Goal: Use online tool/utility: Utilize a website feature to perform a specific function

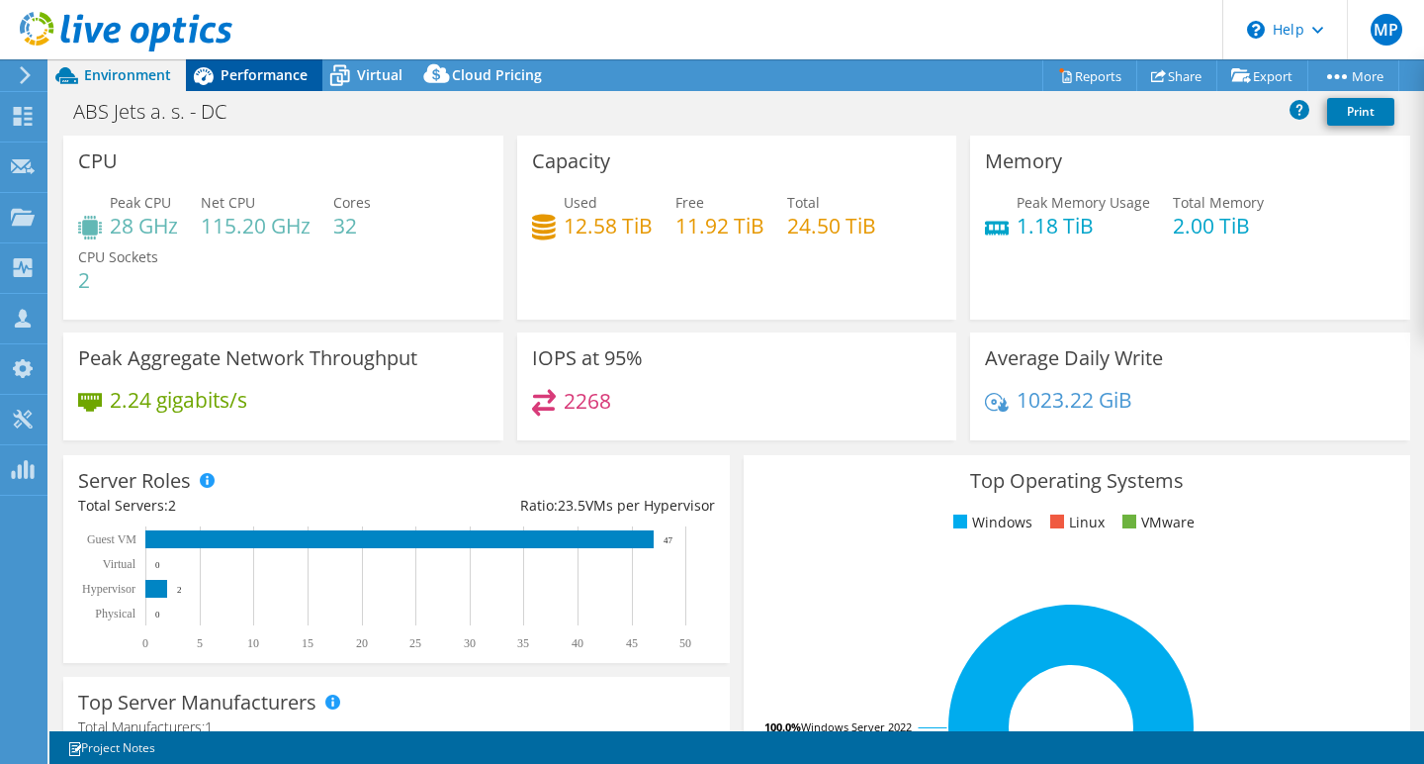
select select "EUFrankfurt"
select select "USD"
click at [261, 74] on span "Performance" at bounding box center [264, 74] width 87 height 19
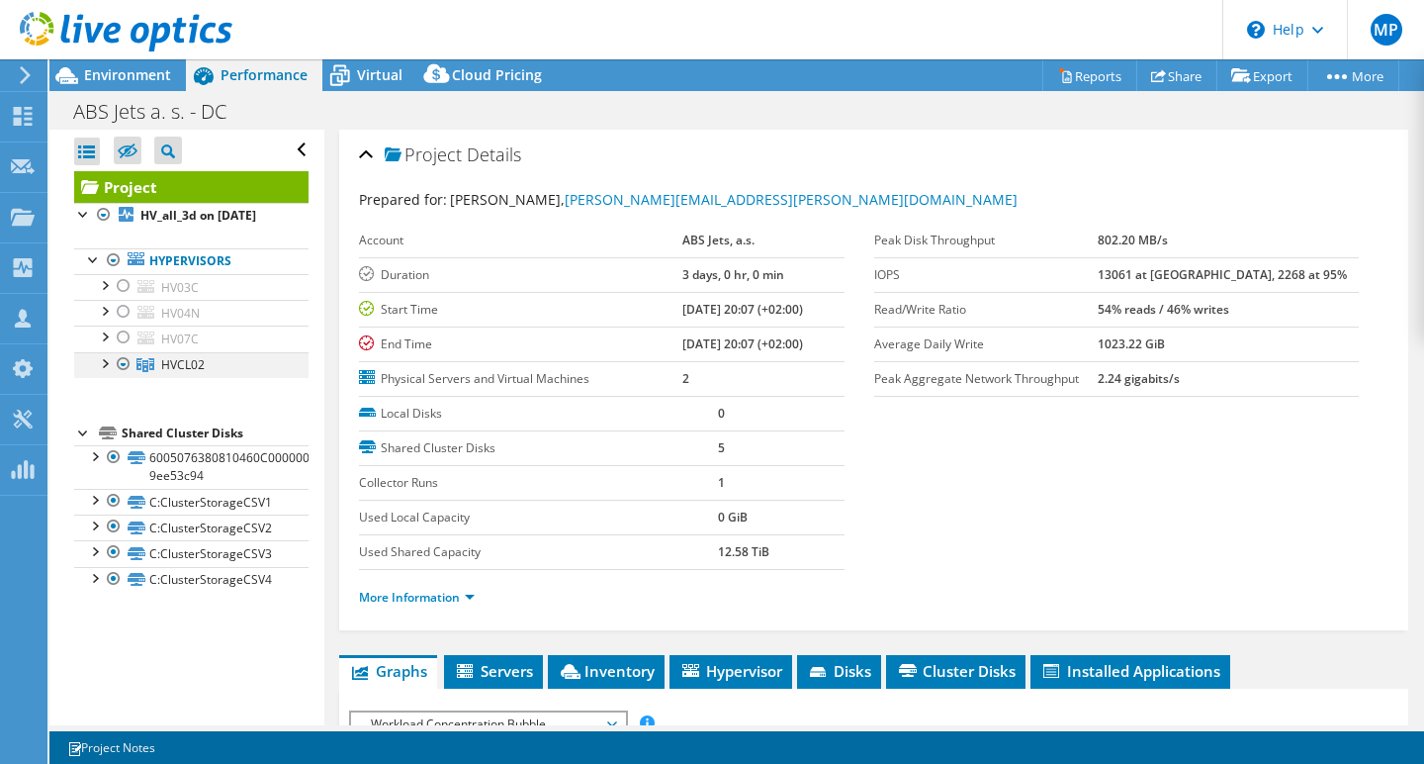
click at [105, 359] on div at bounding box center [104, 362] width 20 height 20
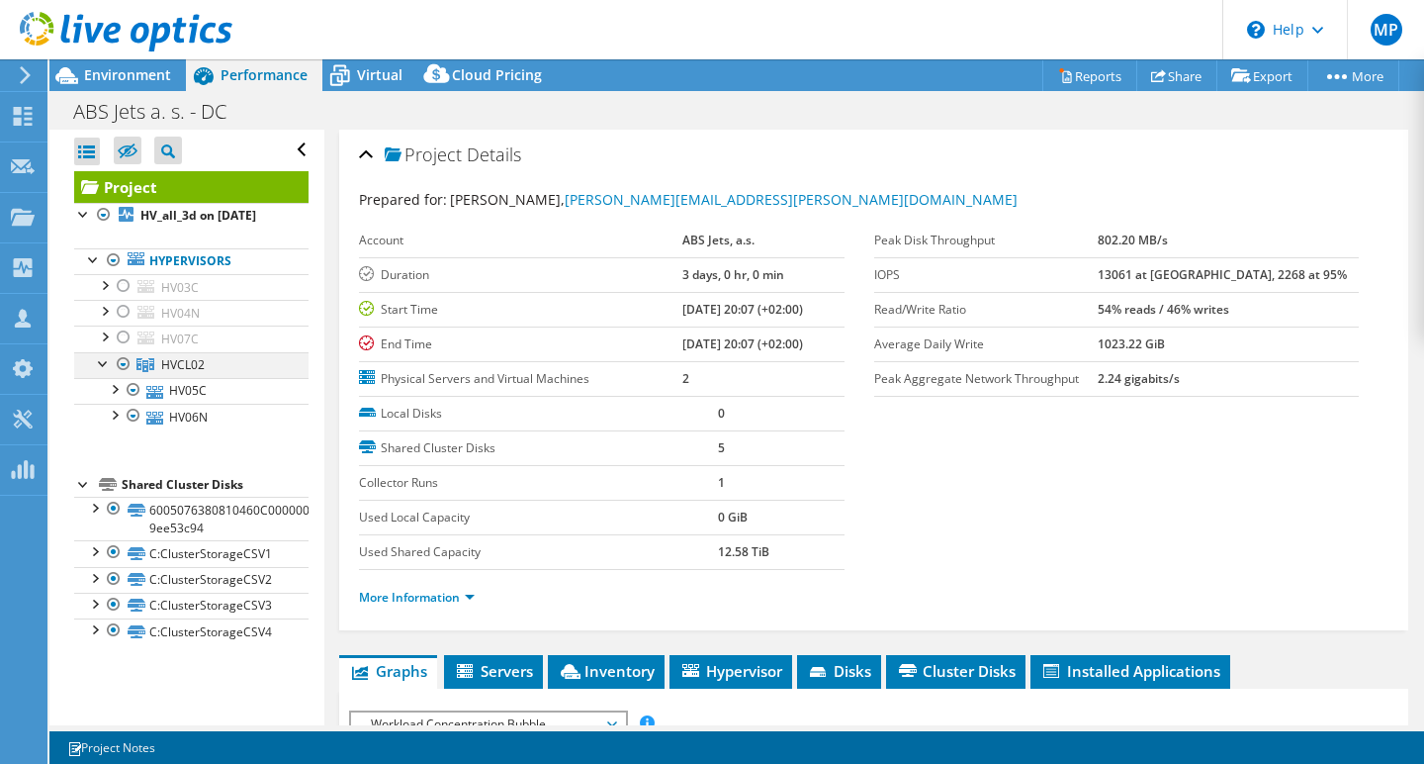
click at [102, 359] on div at bounding box center [104, 362] width 20 height 20
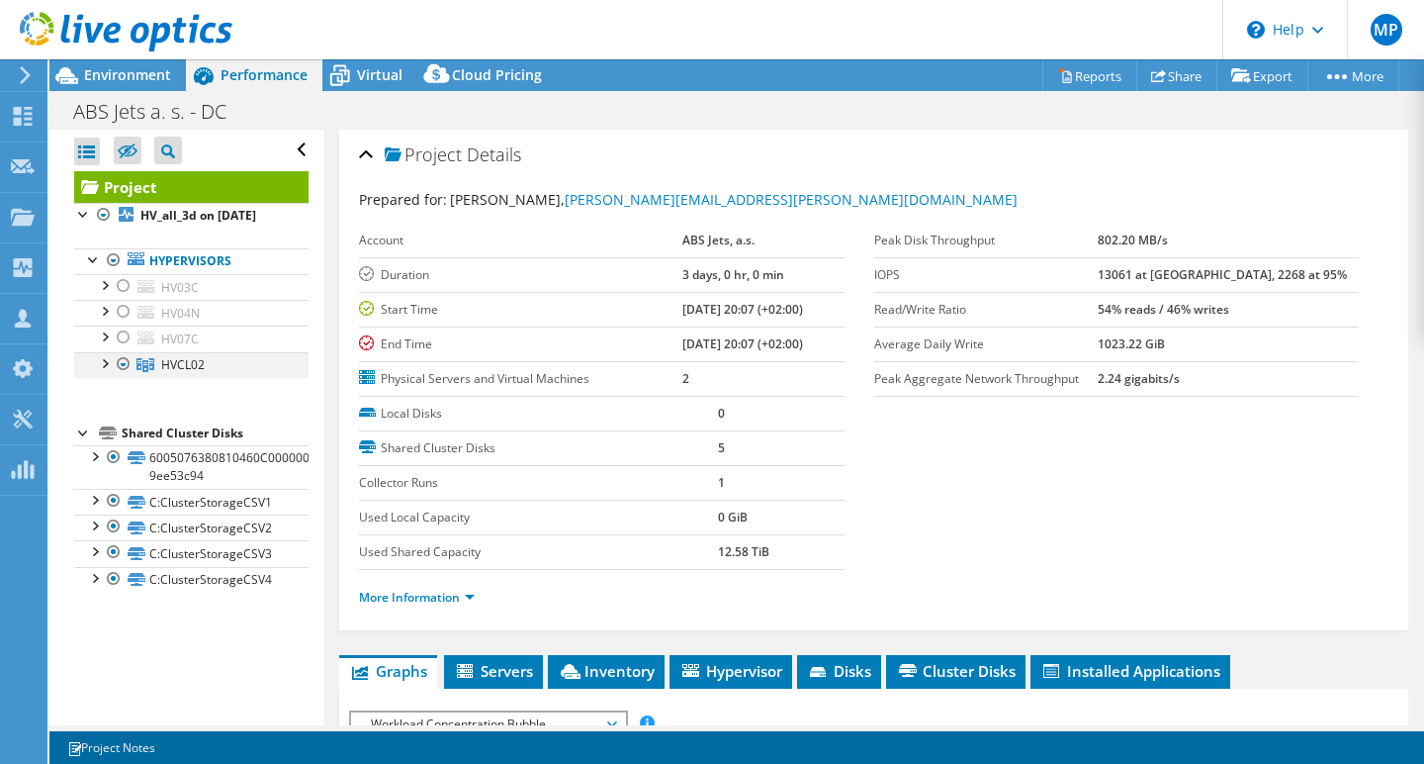
click at [125, 362] on div at bounding box center [124, 364] width 20 height 24
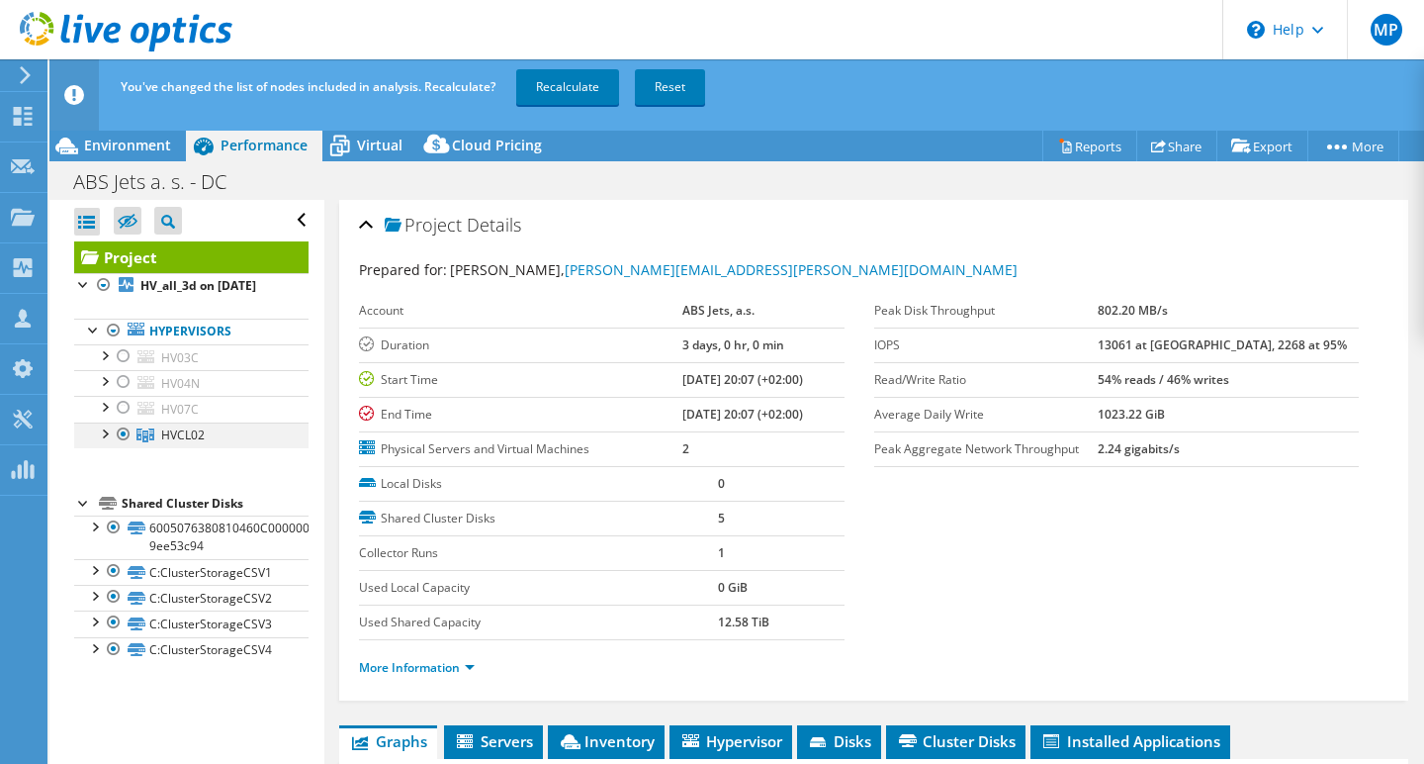
click at [127, 432] on div at bounding box center [124, 434] width 20 height 24
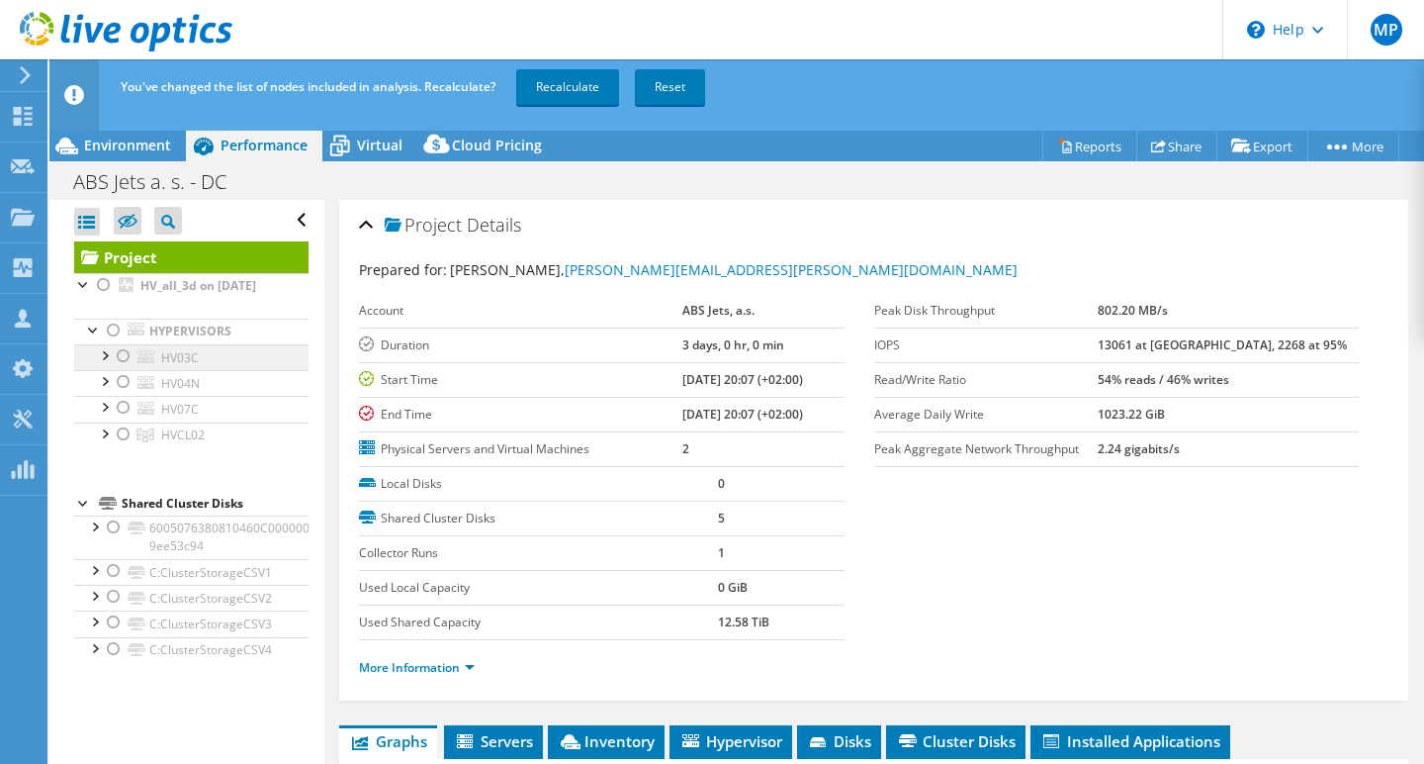
click at [179, 360] on span "HV03C" at bounding box center [180, 357] width 38 height 17
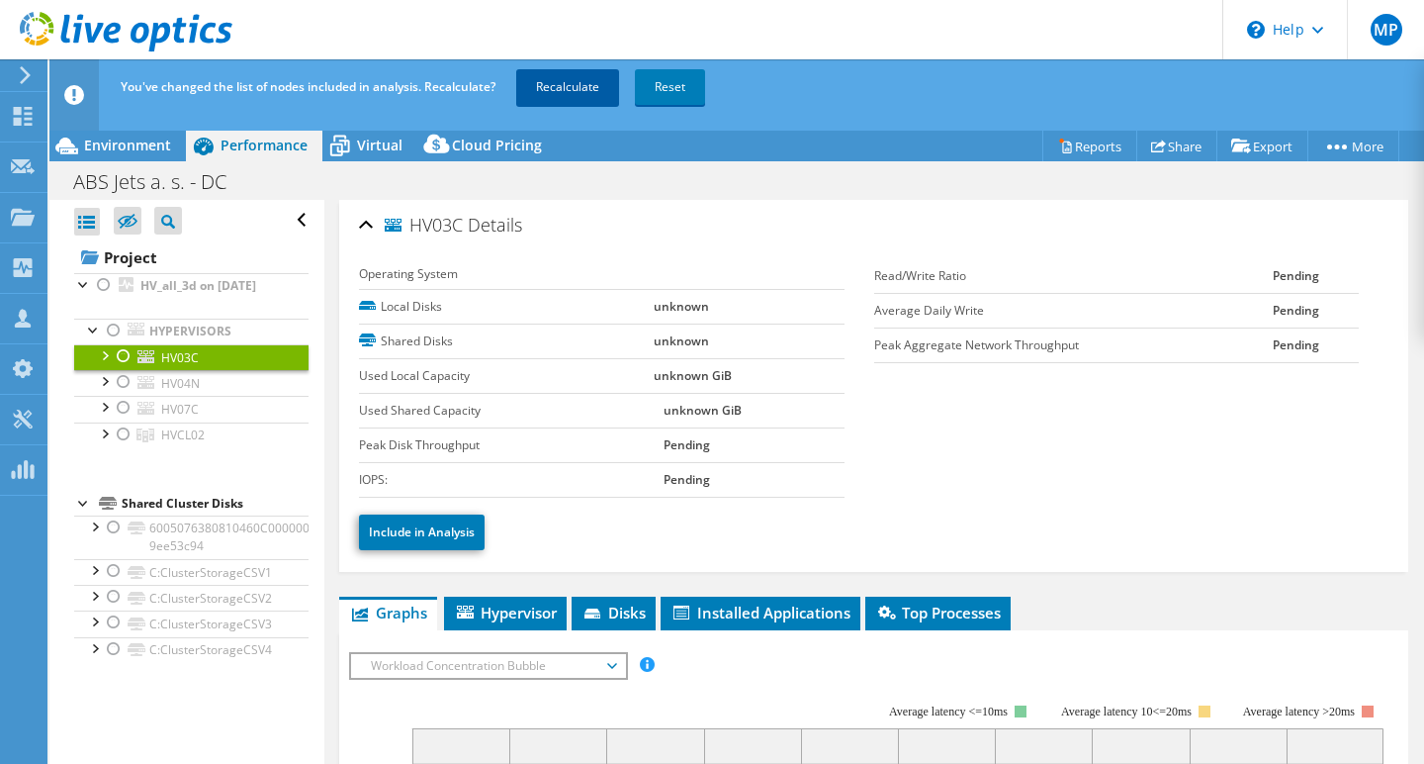
click at [561, 84] on link "Recalculate" at bounding box center [567, 87] width 103 height 36
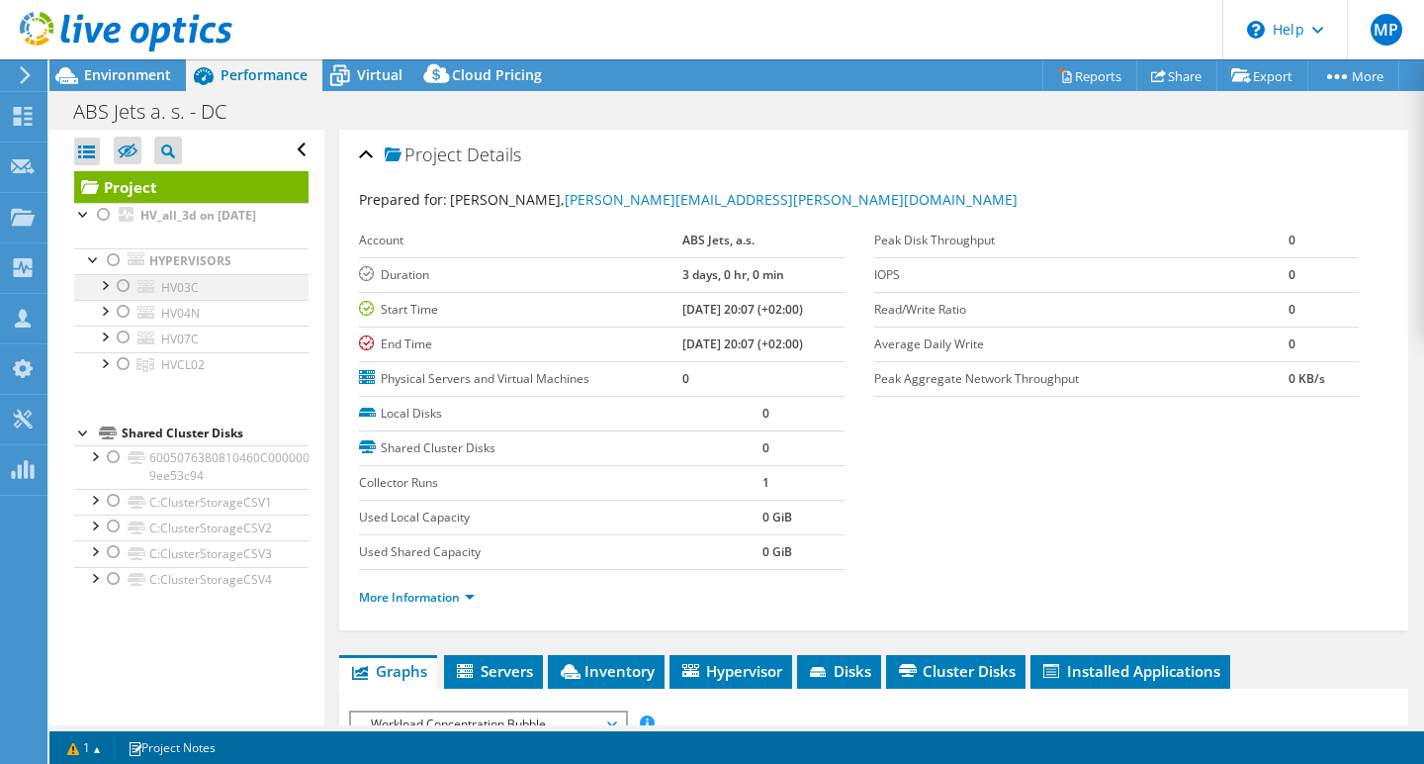
click at [108, 288] on div at bounding box center [104, 284] width 20 height 20
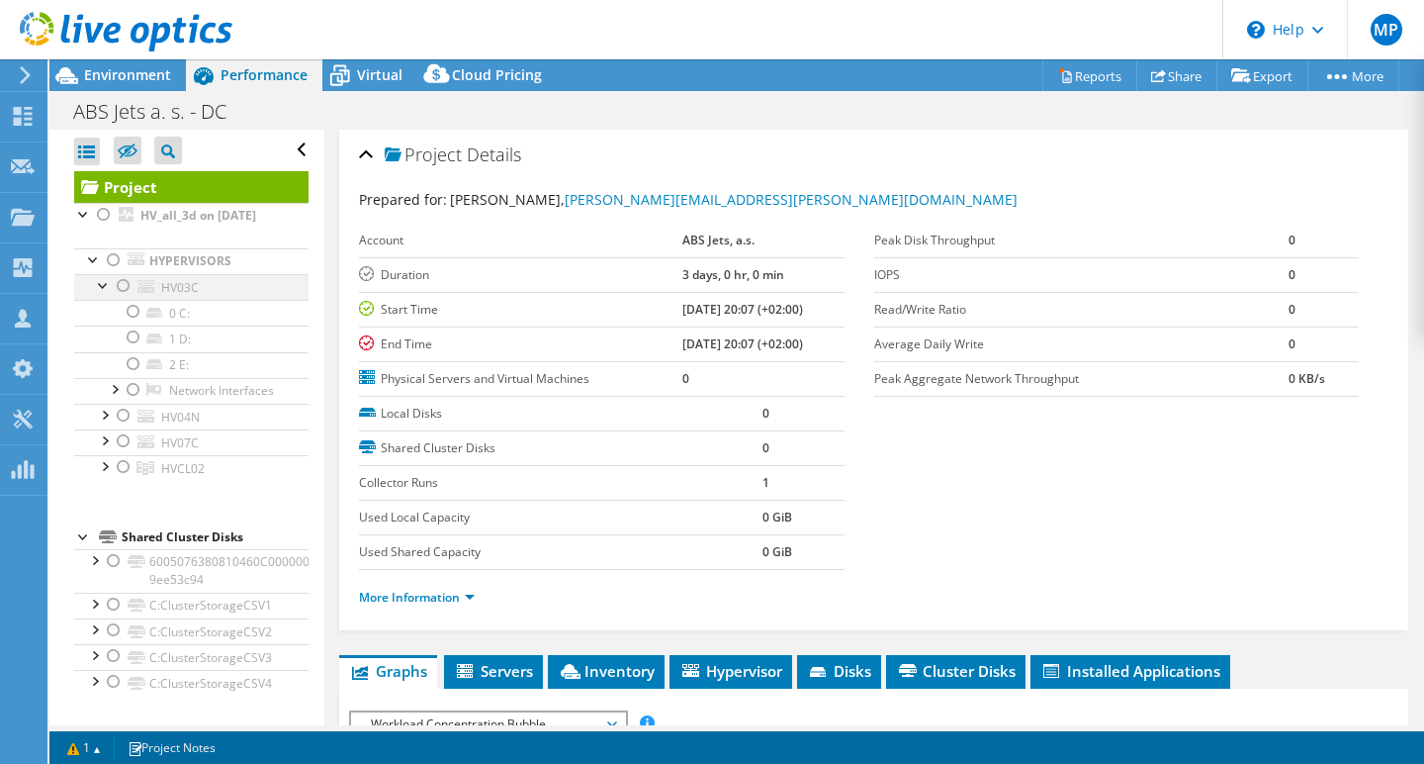
click at [128, 287] on div at bounding box center [124, 286] width 20 height 24
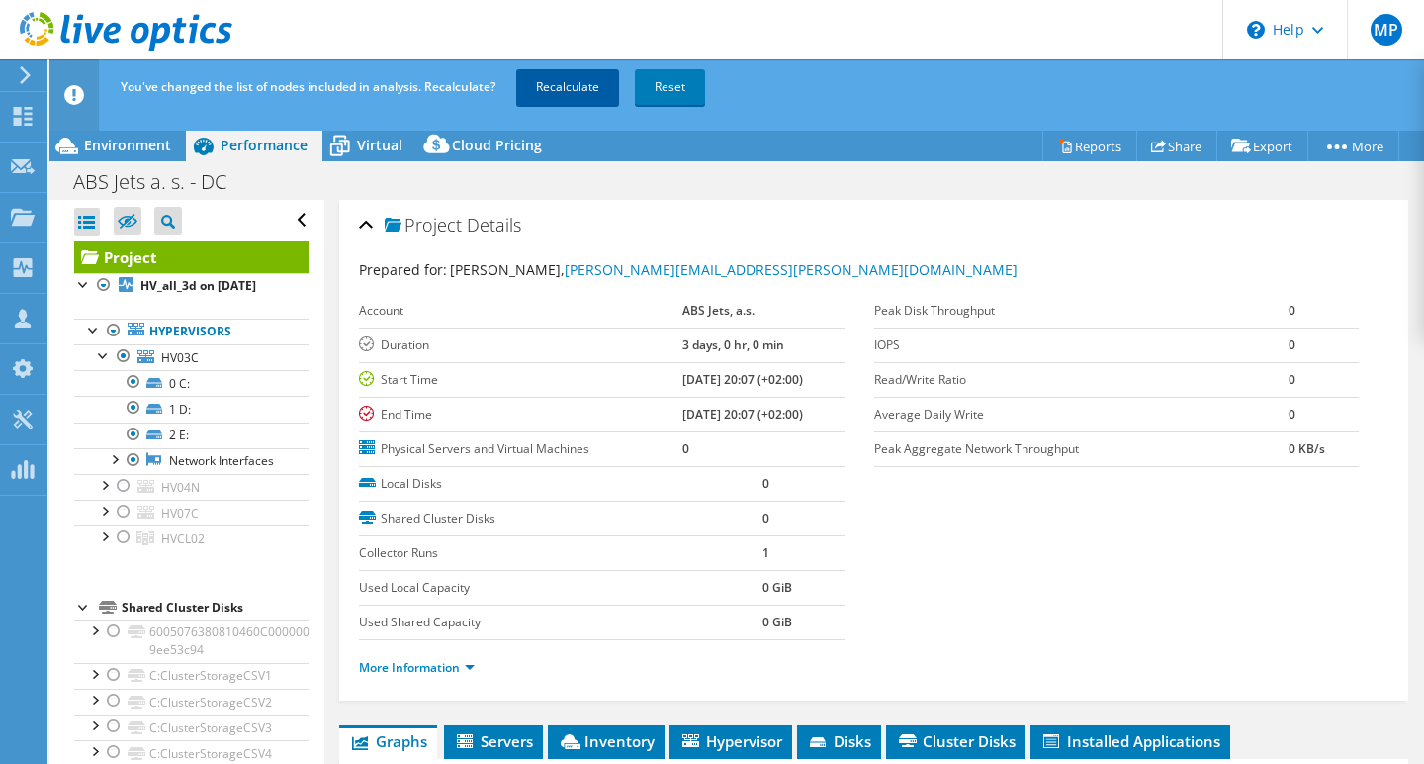
click at [569, 93] on link "Recalculate" at bounding box center [567, 87] width 103 height 36
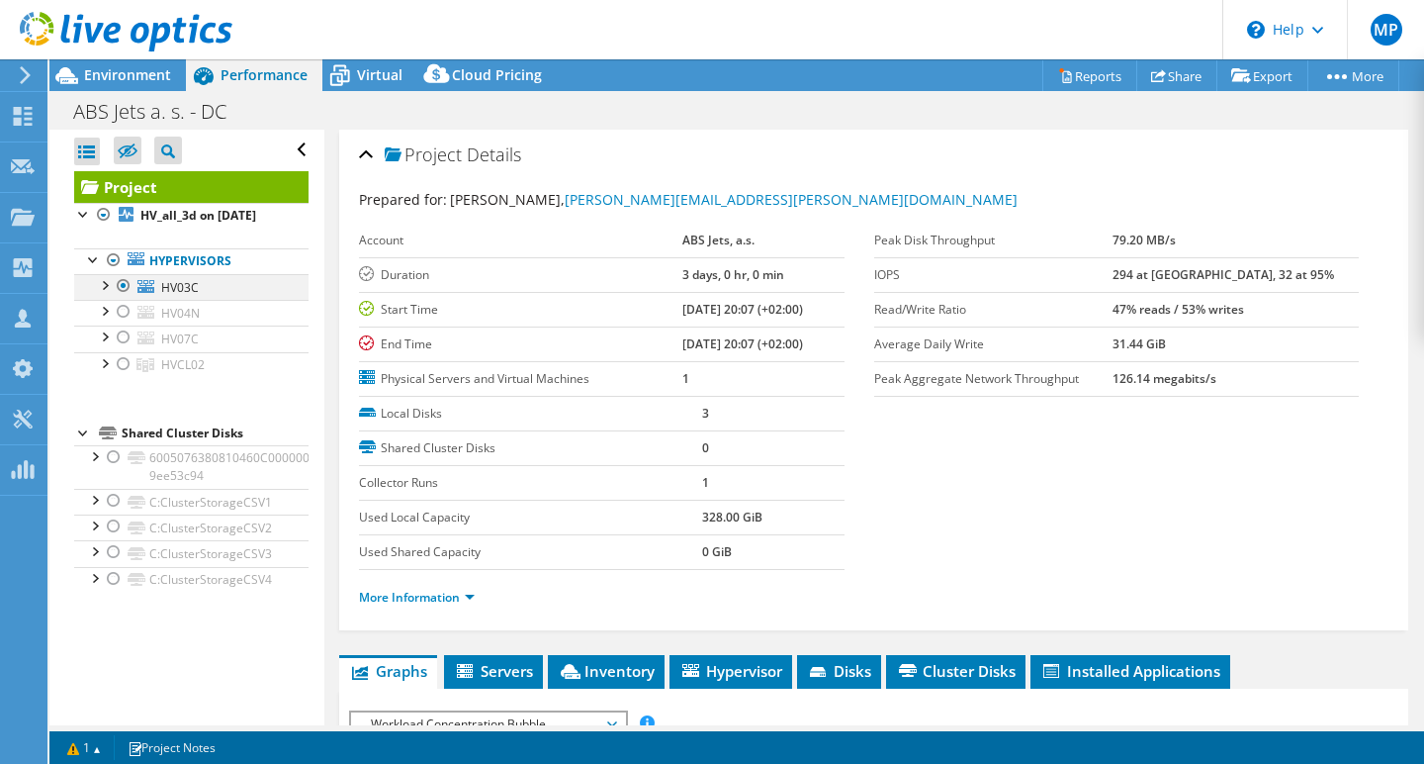
click at [120, 283] on div at bounding box center [124, 286] width 20 height 24
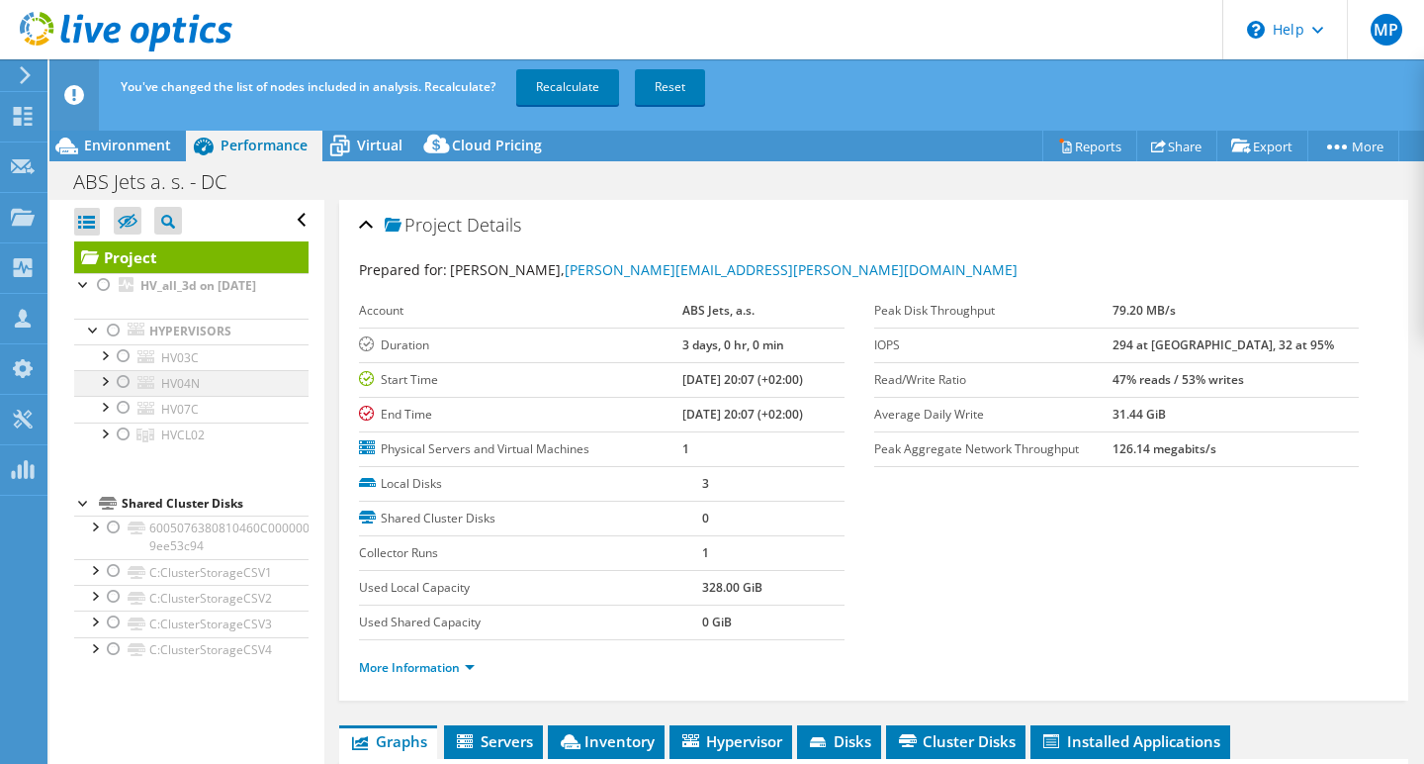
click at [108, 381] on div at bounding box center [104, 380] width 20 height 20
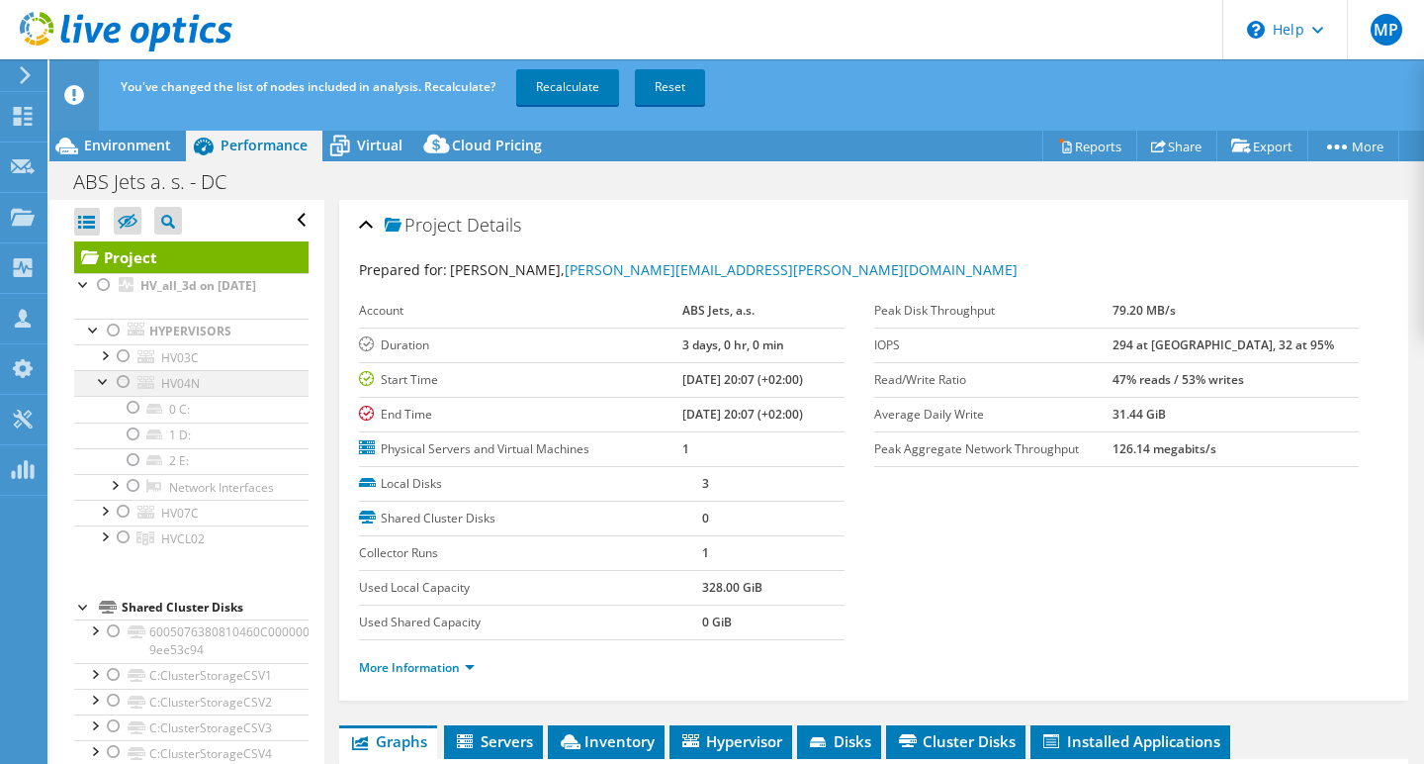
click at [123, 383] on div at bounding box center [124, 382] width 20 height 24
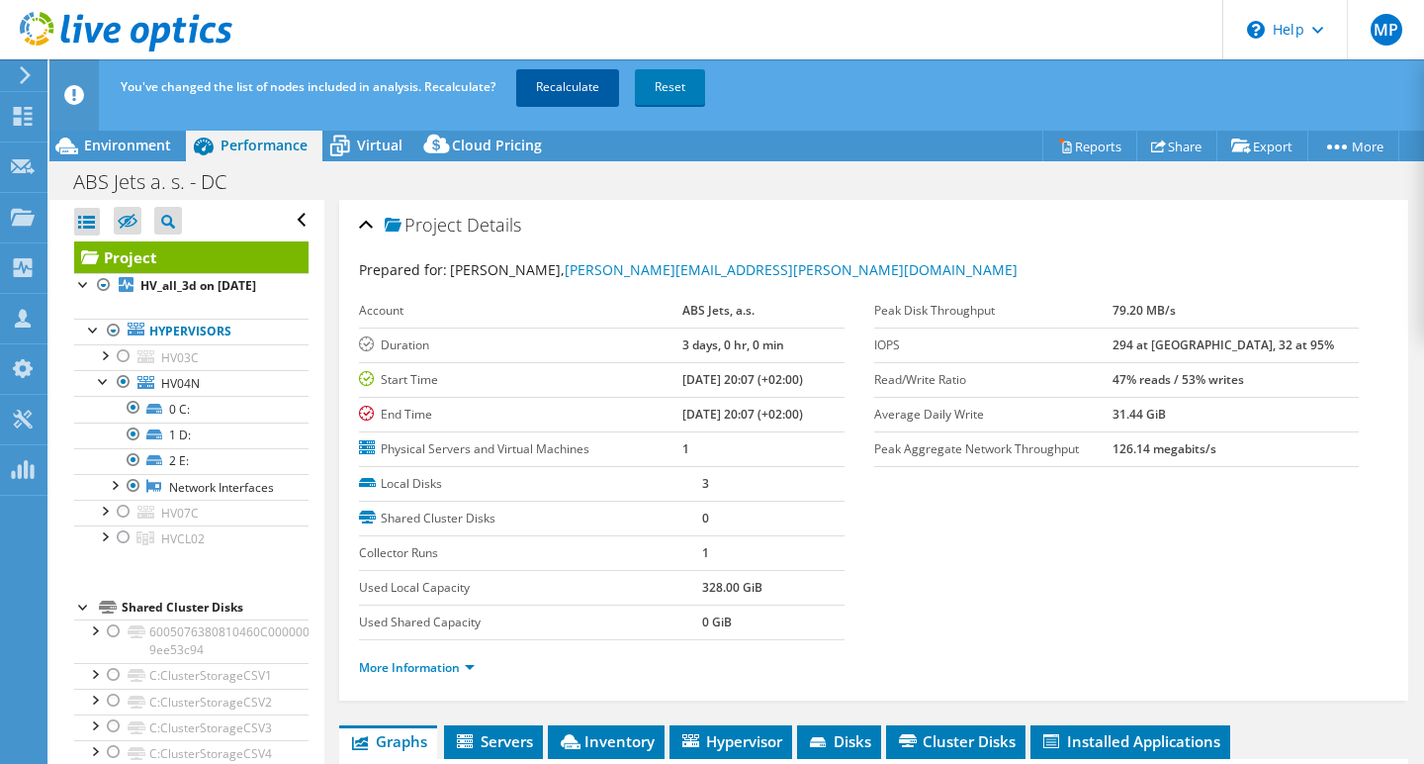
click at [569, 84] on link "Recalculate" at bounding box center [567, 87] width 103 height 36
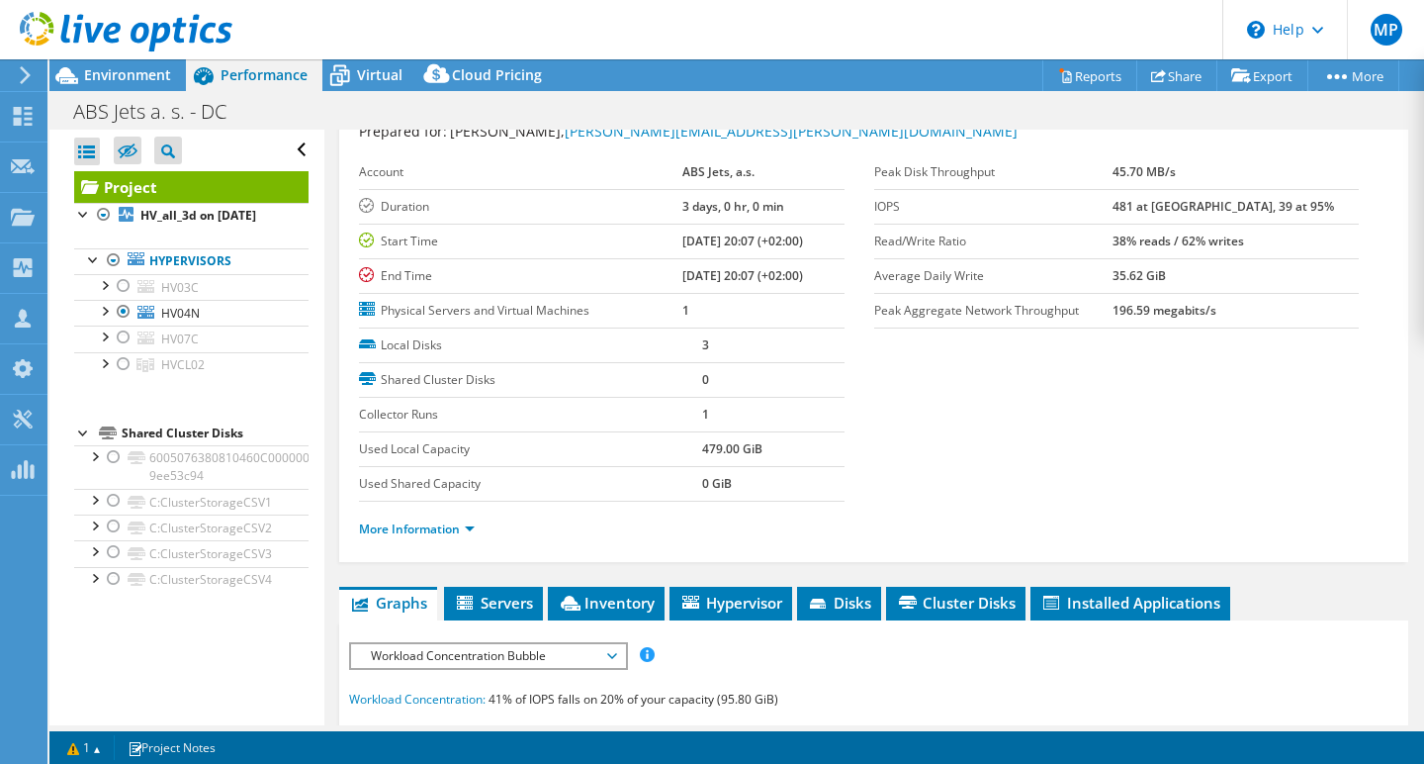
scroll to position [77, 0]
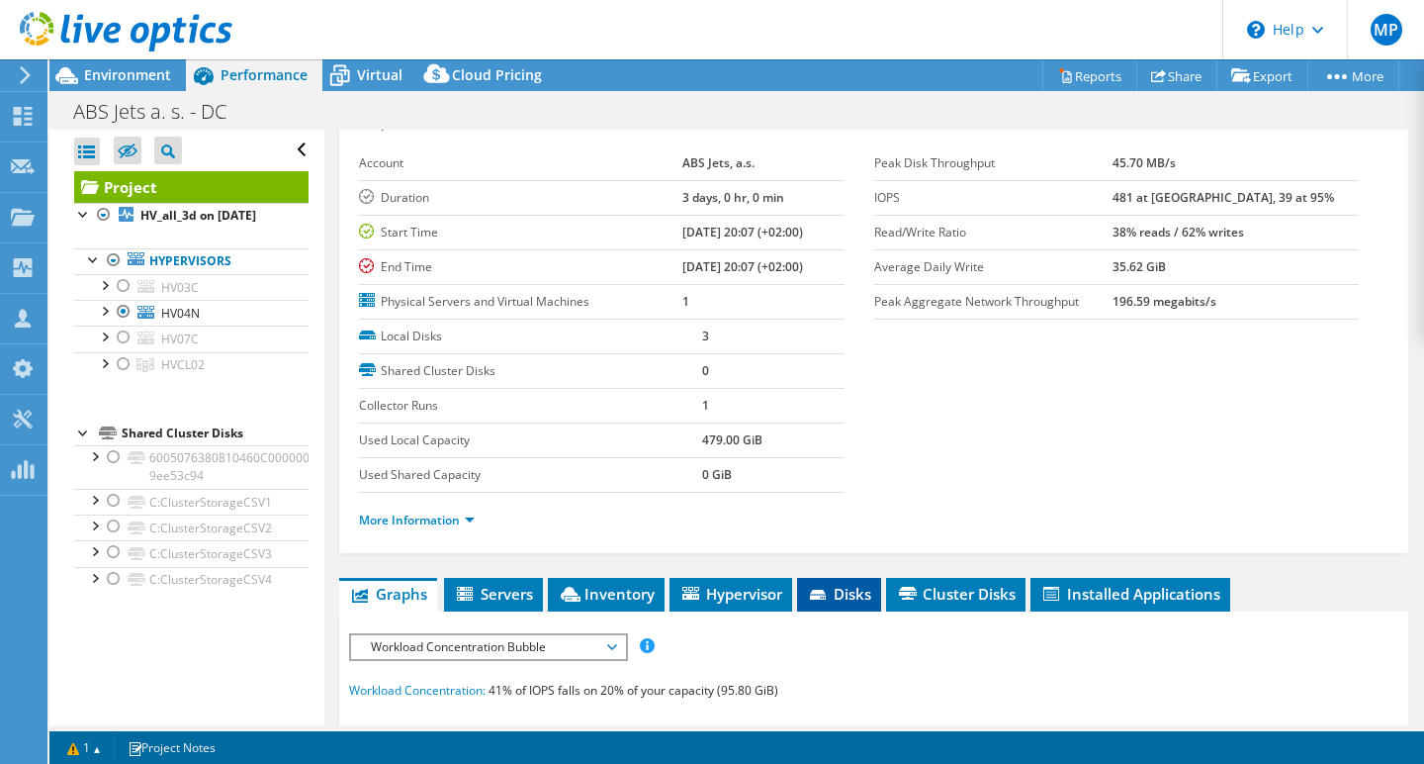
click at [834, 588] on span "Disks" at bounding box center [839, 594] width 64 height 20
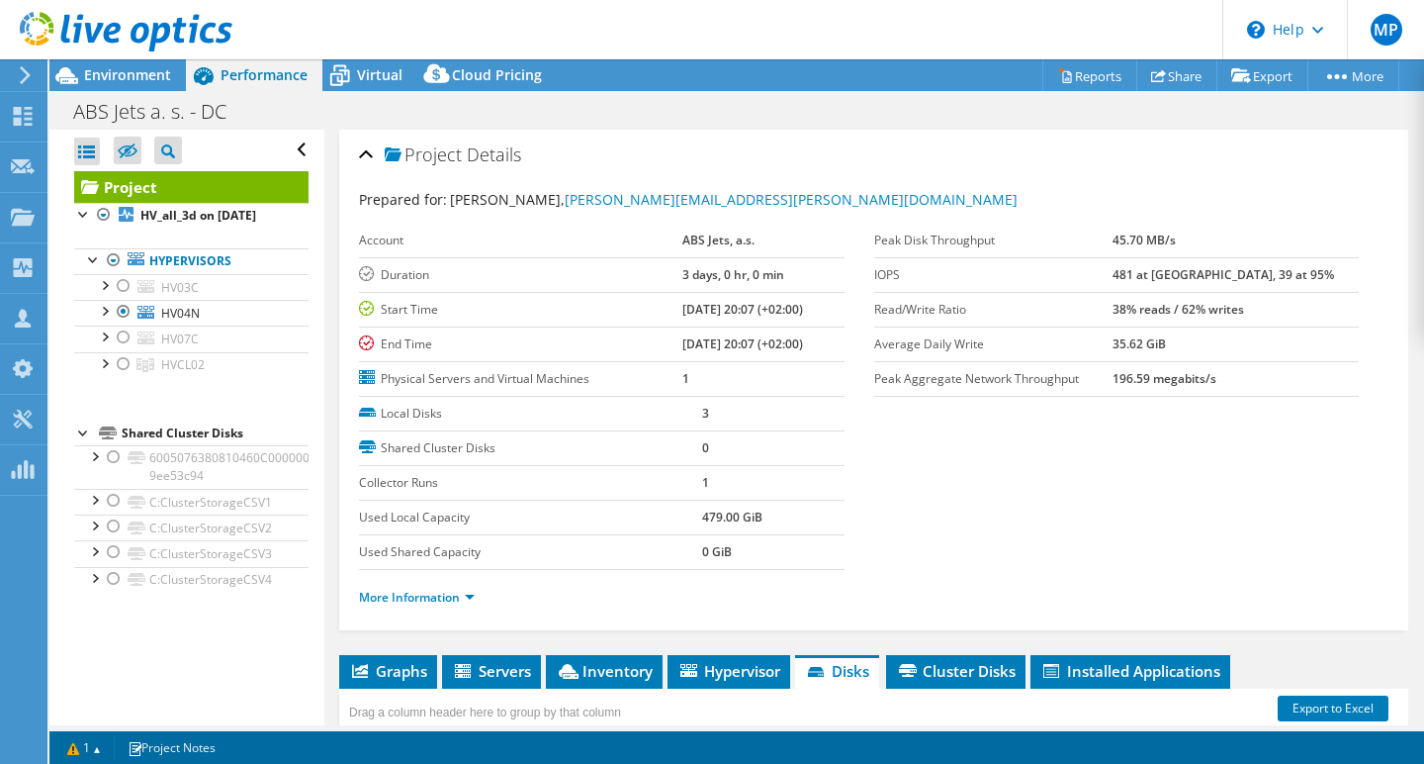
scroll to position [0, 0]
click at [122, 314] on div at bounding box center [124, 312] width 20 height 24
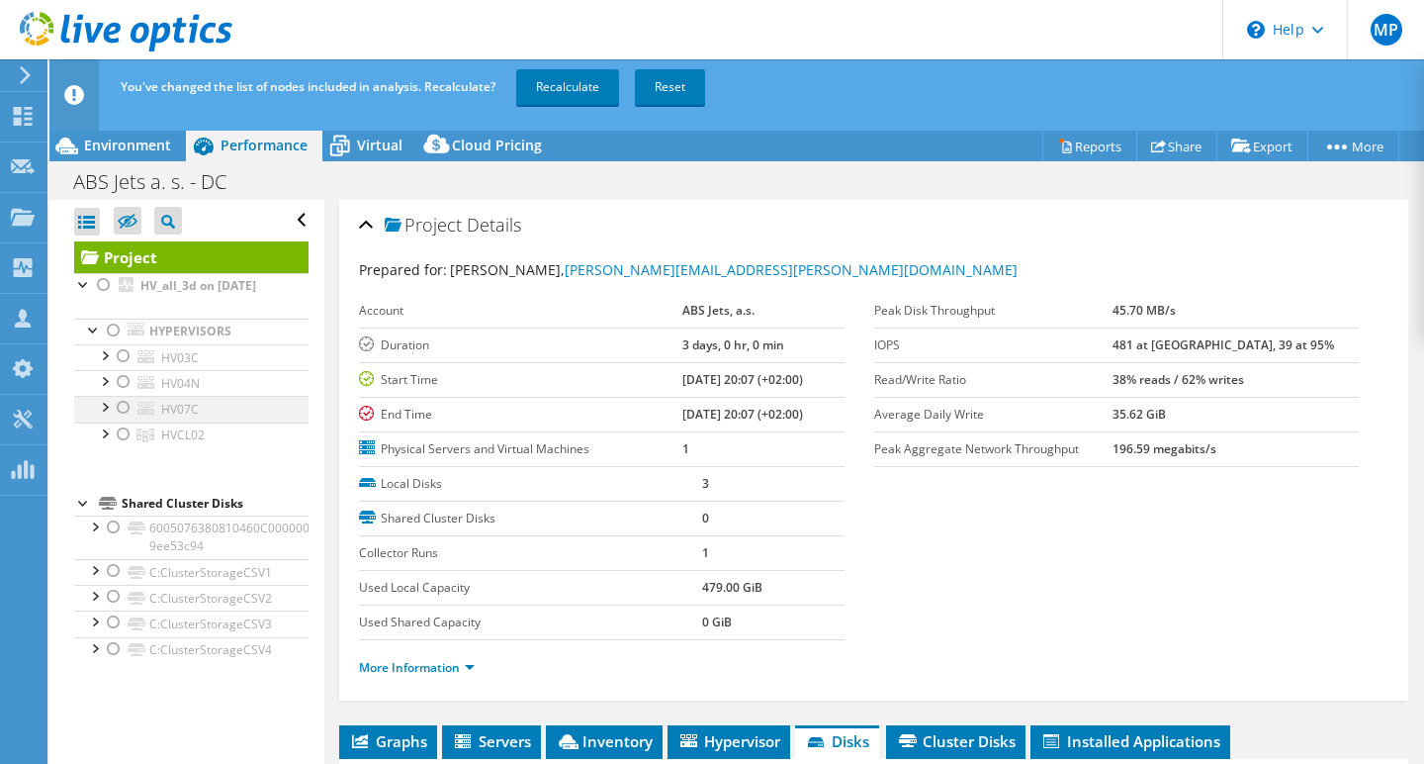
click at [123, 411] on div at bounding box center [124, 408] width 20 height 24
click at [105, 409] on div at bounding box center [104, 406] width 20 height 20
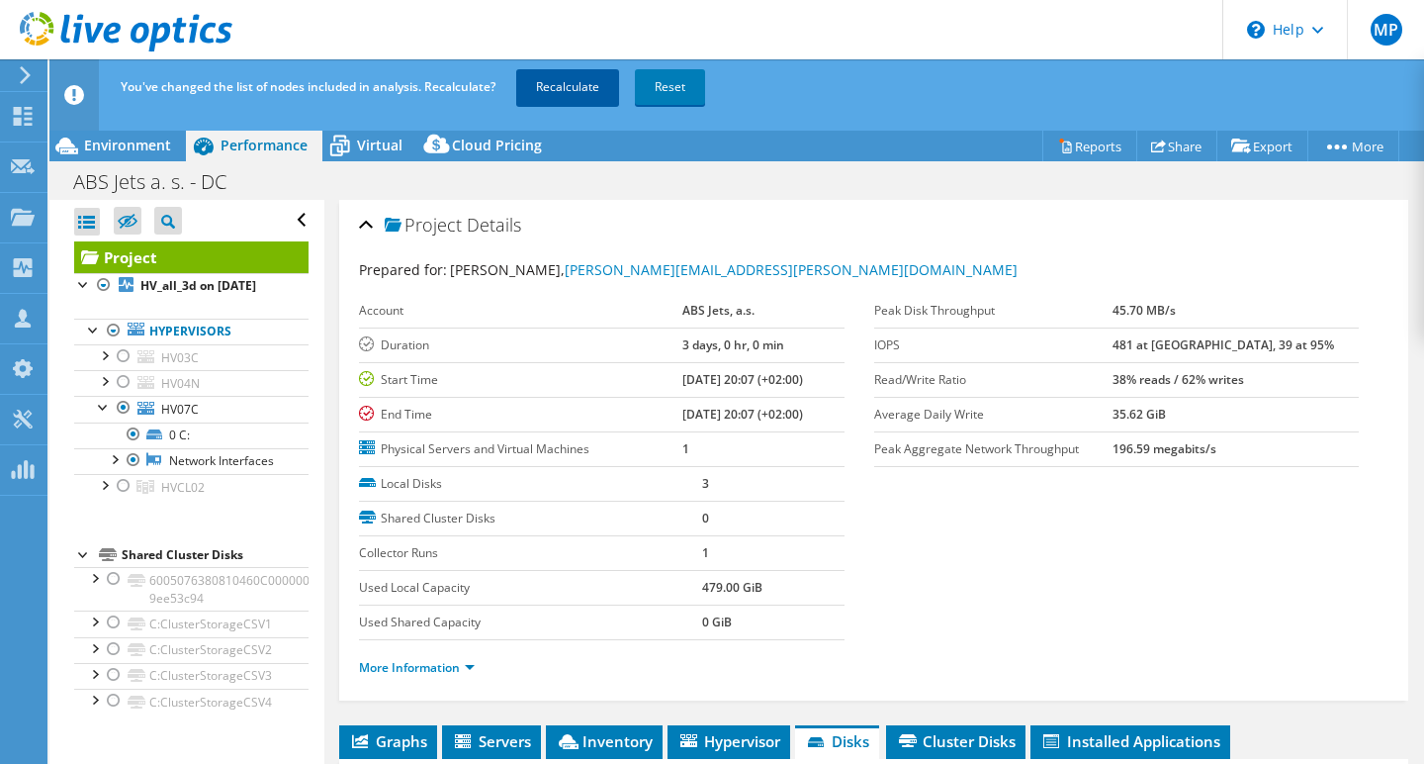
click at [569, 89] on link "Recalculate" at bounding box center [567, 87] width 103 height 36
